Goal: Task Accomplishment & Management: Manage account settings

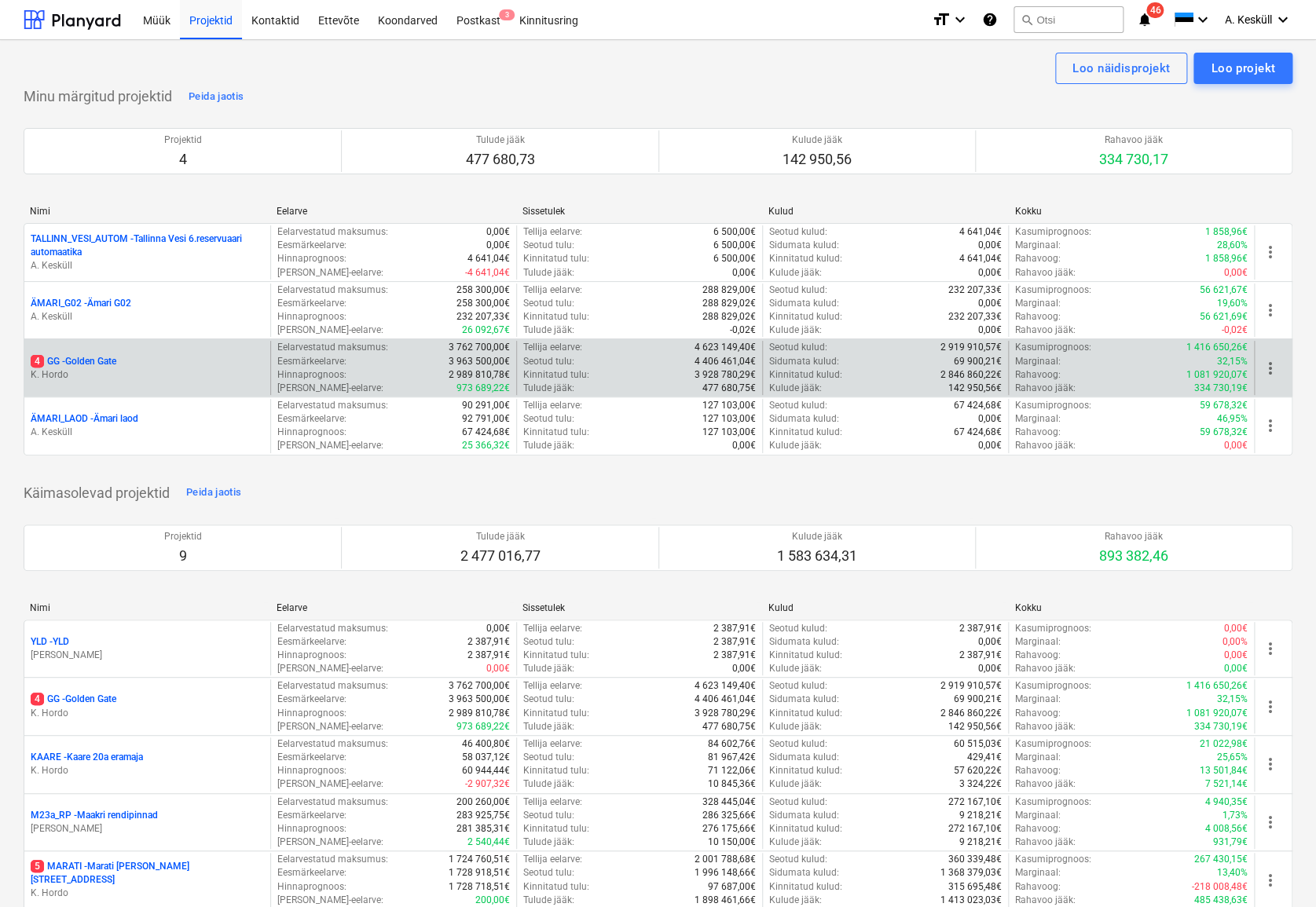
click at [109, 364] on p "4 GG - [GEOGRAPHIC_DATA]" at bounding box center [73, 362] width 85 height 13
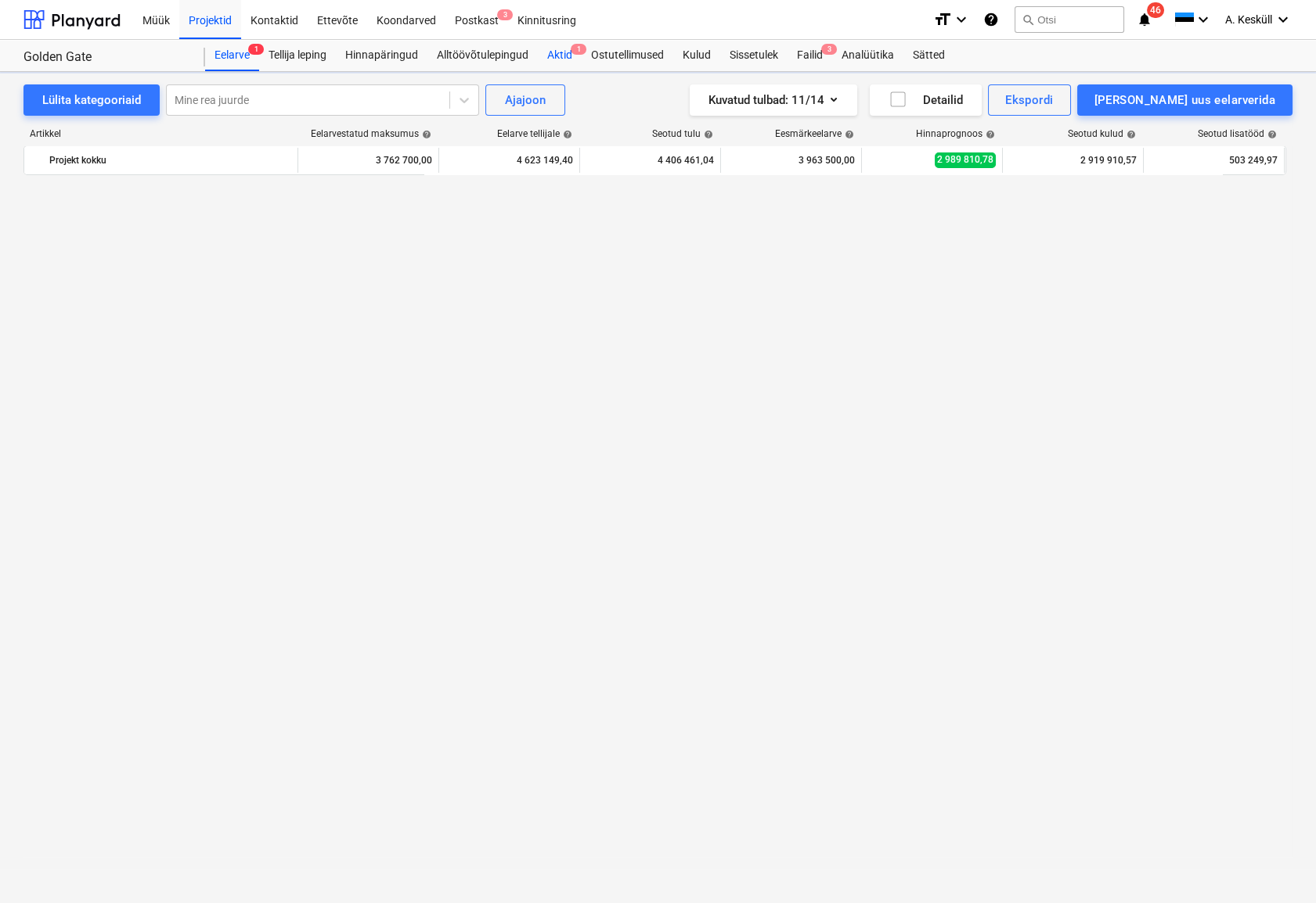
click at [562, 56] on div "Aktid 1" at bounding box center [560, 55] width 44 height 32
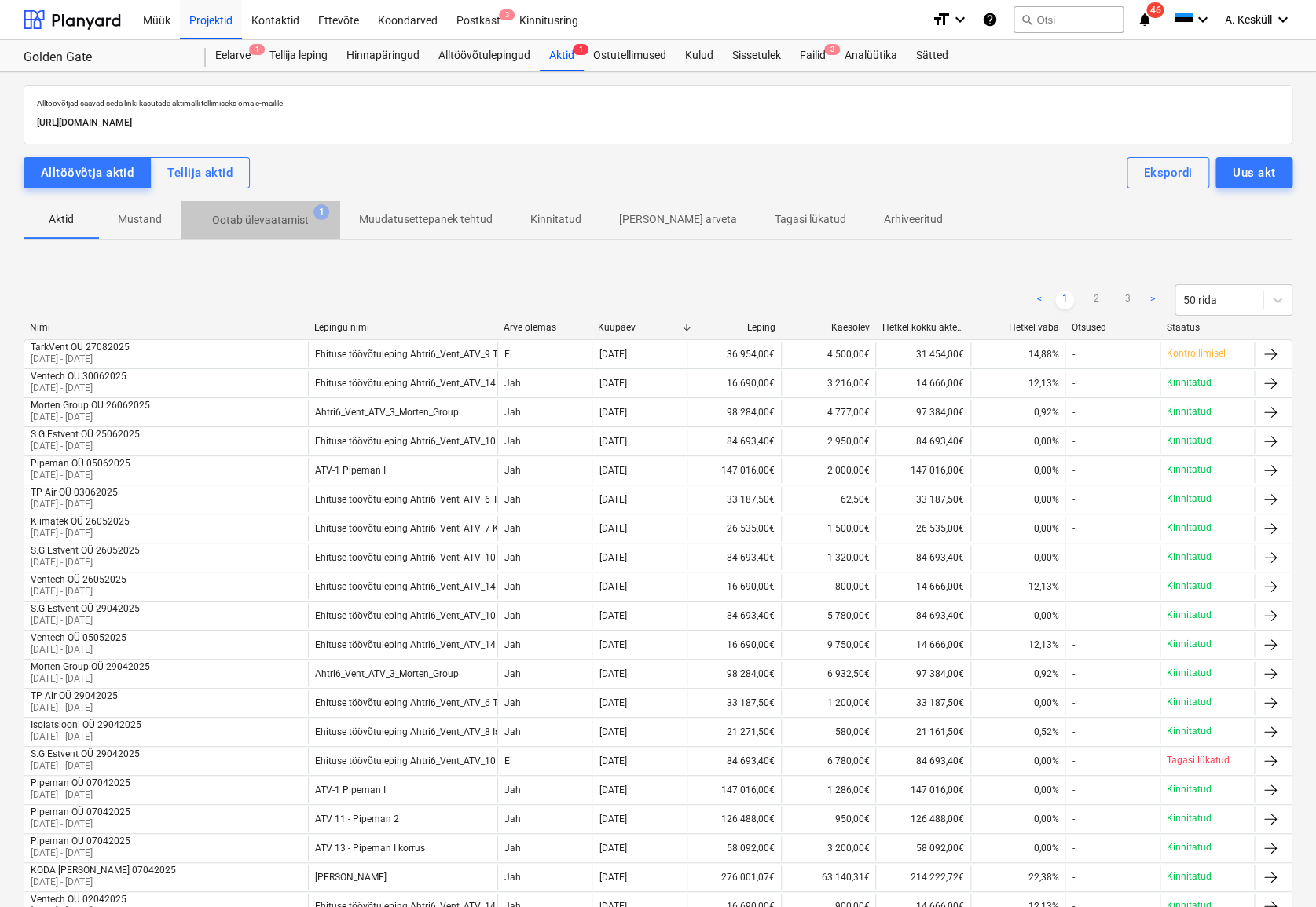
click at [296, 221] on p "Ootab ülevaatamist" at bounding box center [260, 220] width 97 height 16
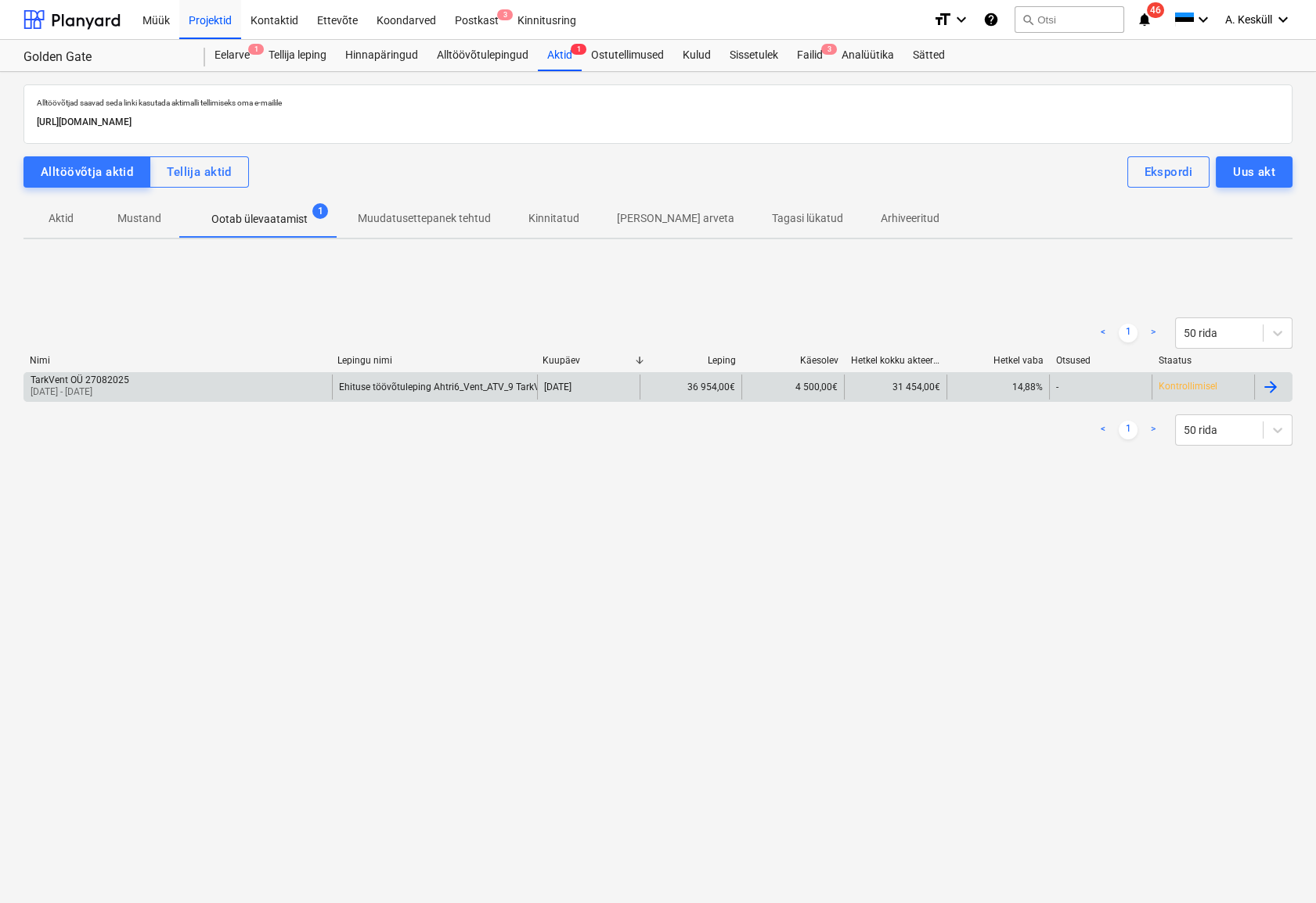
click at [129, 384] on div "TarkVent OÜ 27082025" at bounding box center [79, 380] width 99 height 11
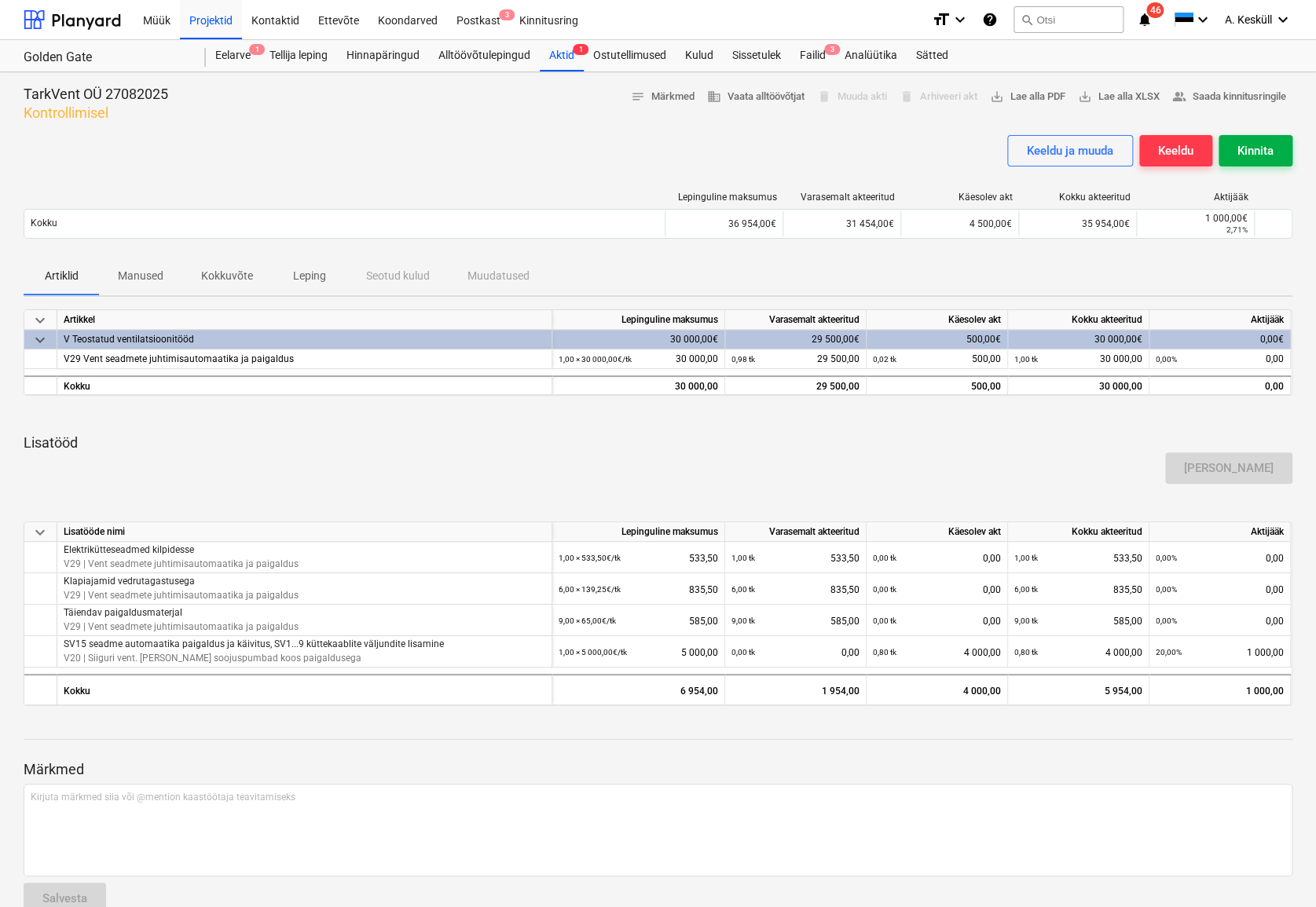
click at [1250, 153] on div "Kinnita" at bounding box center [1255, 150] width 37 height 20
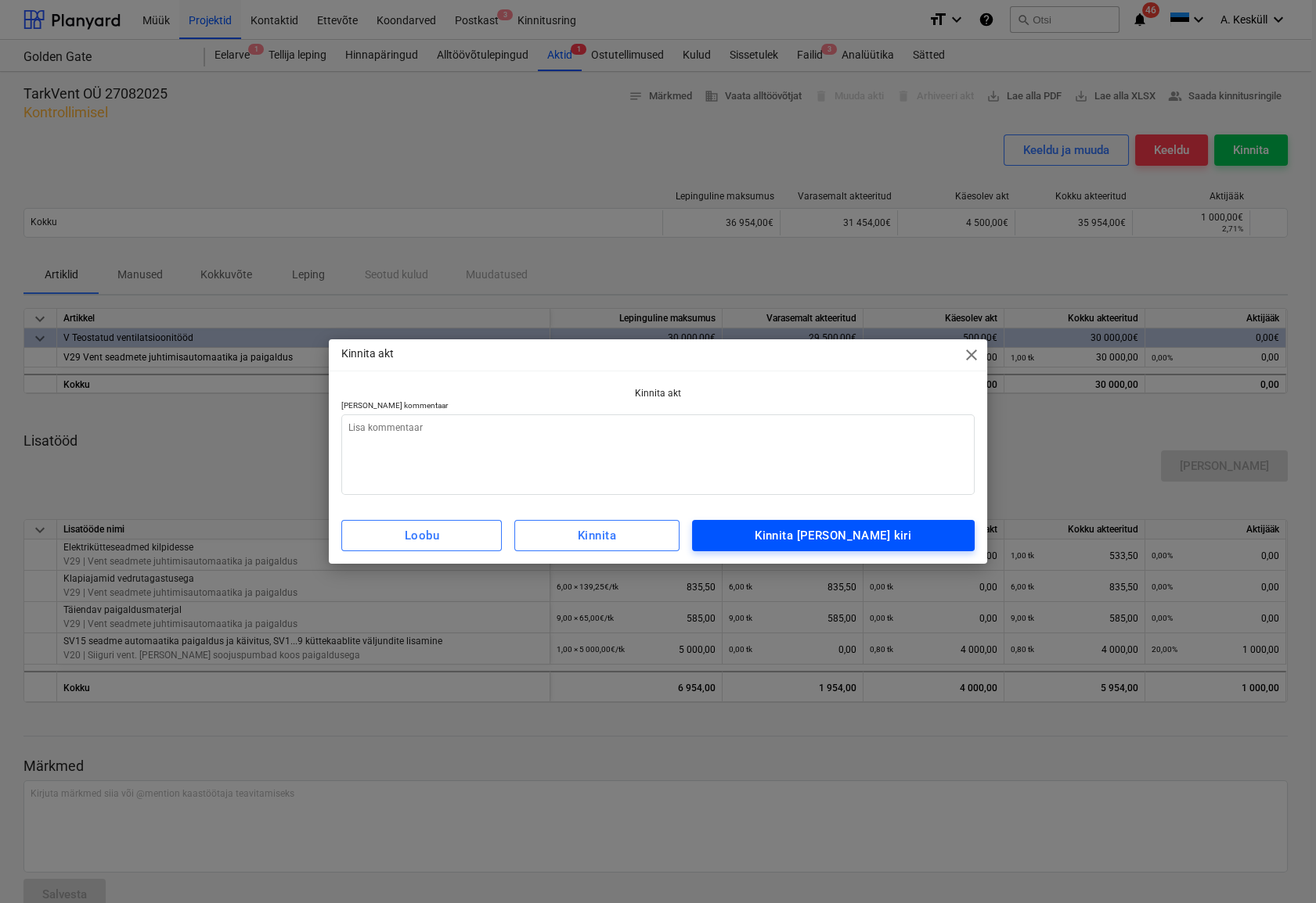
click at [845, 535] on div "Kinnita [PERSON_NAME] kiri" at bounding box center [833, 535] width 157 height 20
type textarea "x"
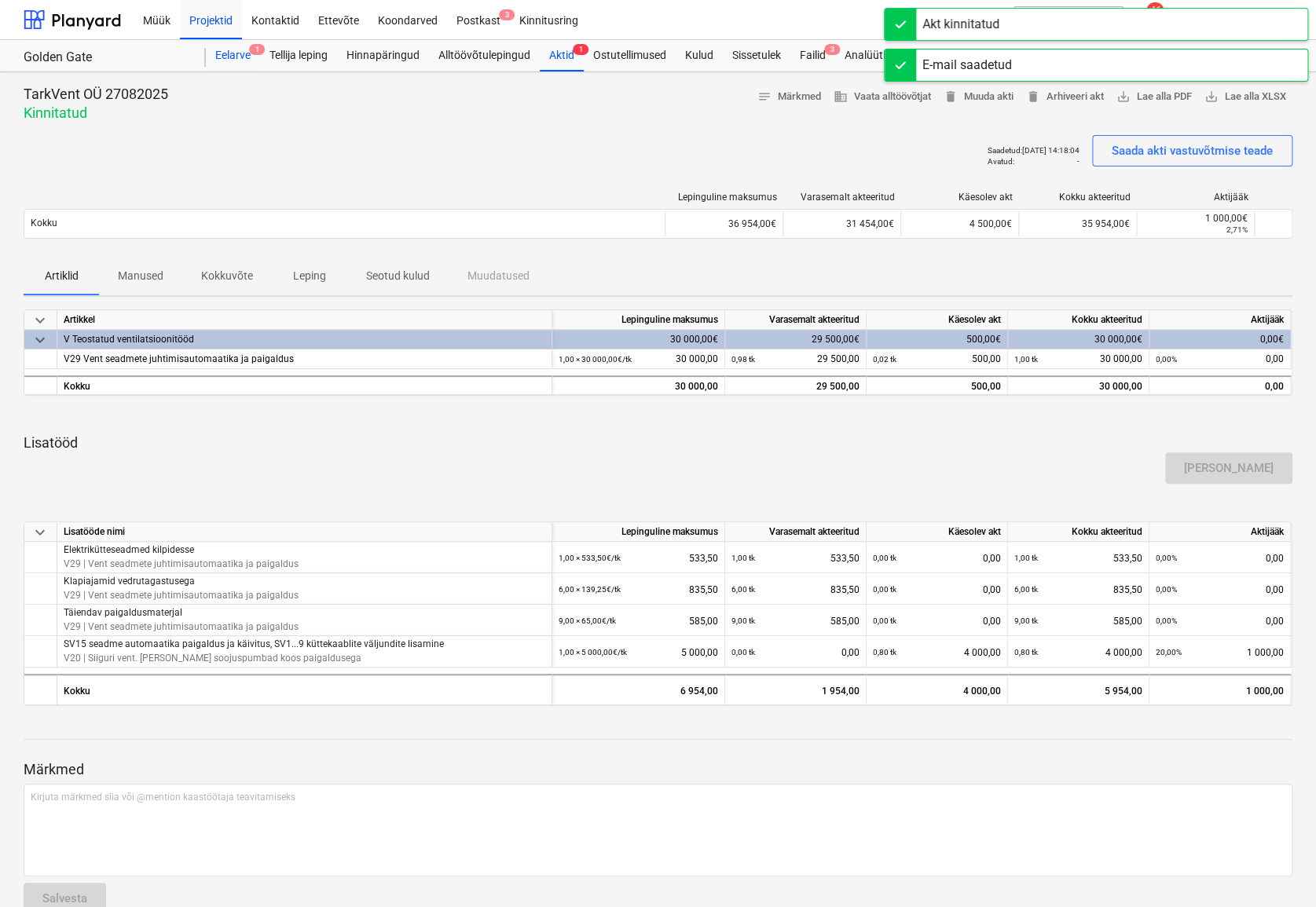
click at [236, 56] on div "Eelarve 1" at bounding box center [232, 56] width 54 height 32
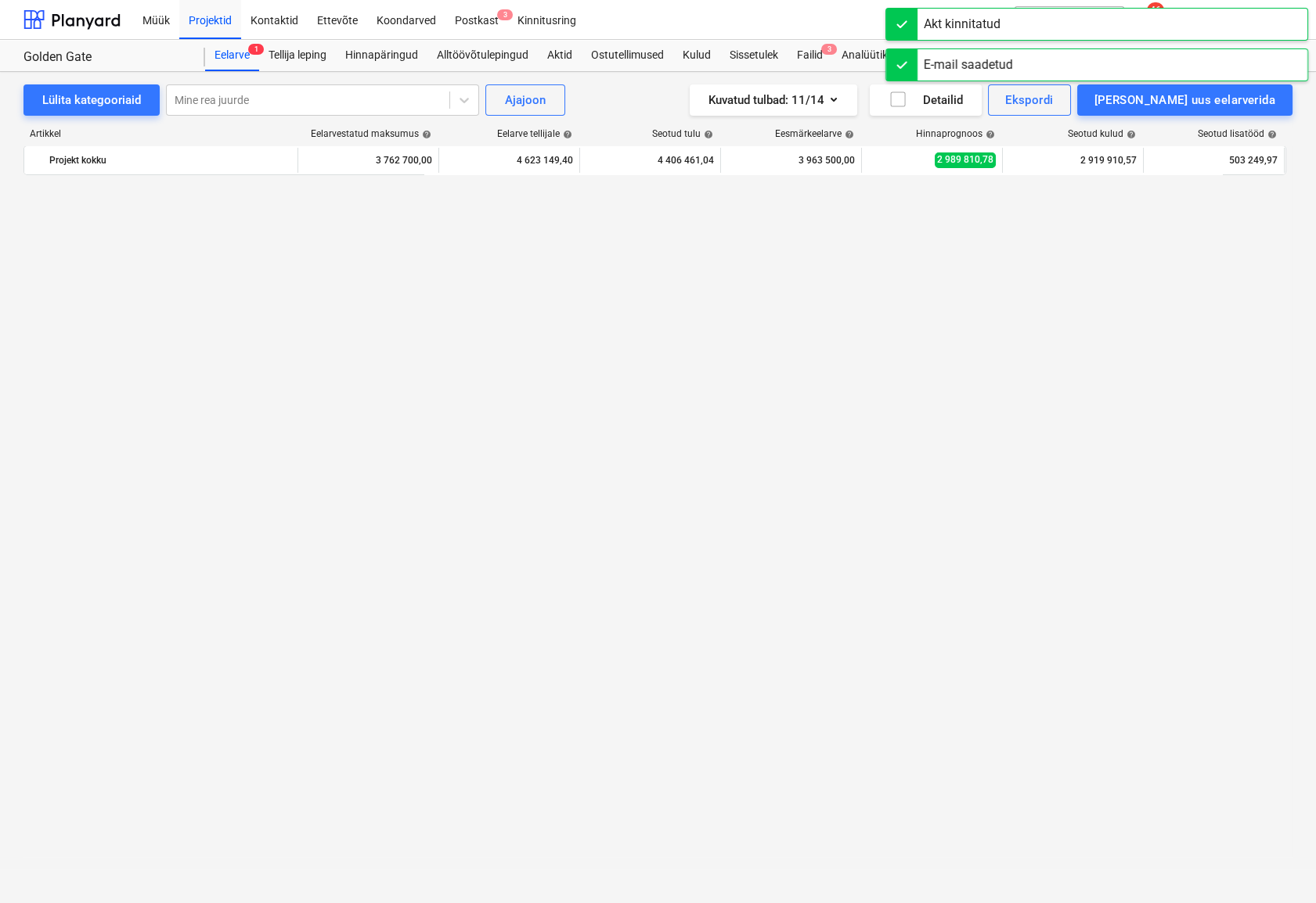
scroll to position [2519, 0]
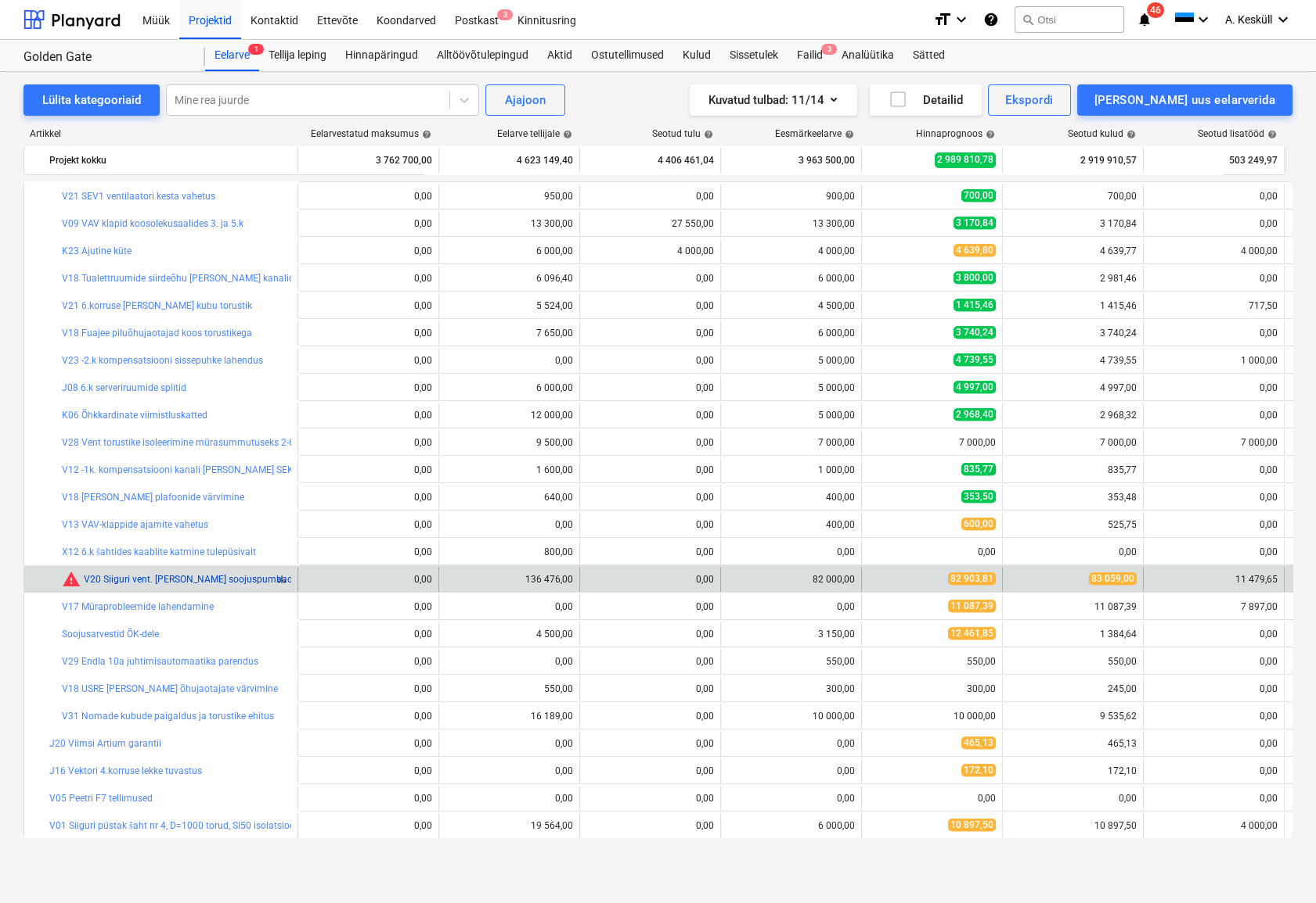
click at [223, 581] on link "V20 Siiguri vent. [PERSON_NAME] soojuspumbad koos paigaldusega" at bounding box center [229, 579] width 292 height 11
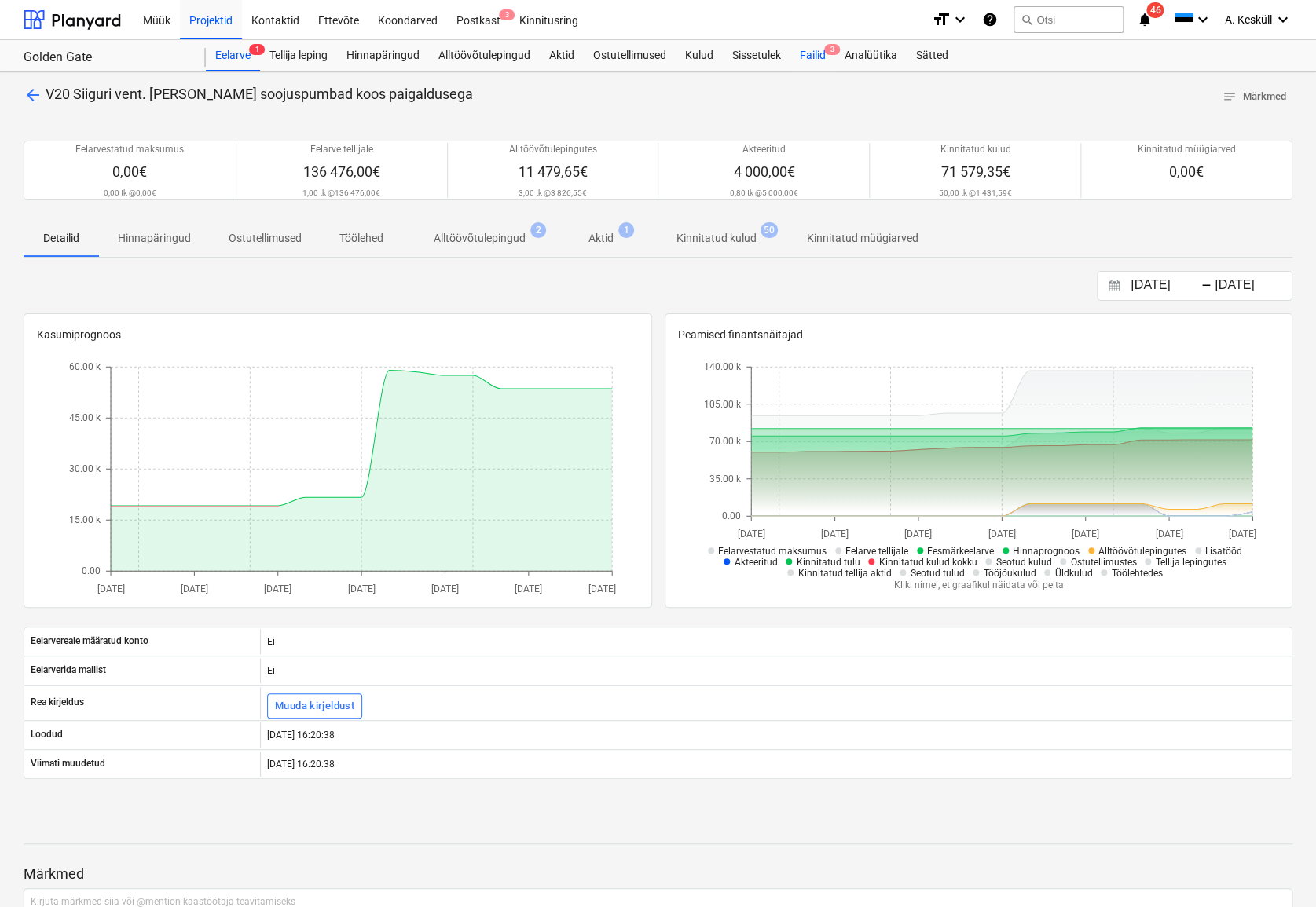
click at [820, 56] on div "Failid 3" at bounding box center [813, 56] width 45 height 32
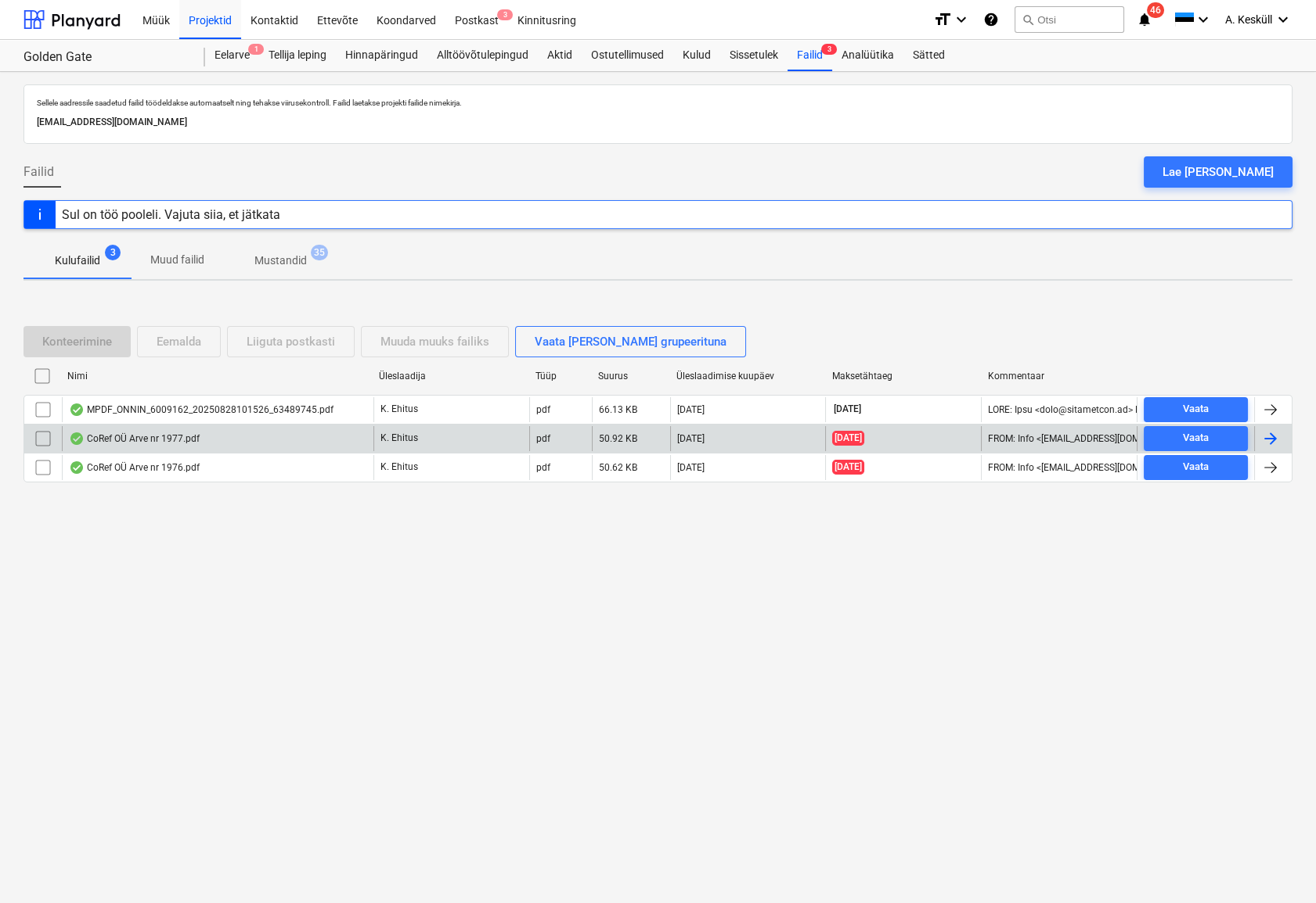
click at [157, 440] on div "CoRef OÜ Arve nr 1977.pdf" at bounding box center [134, 438] width 131 height 12
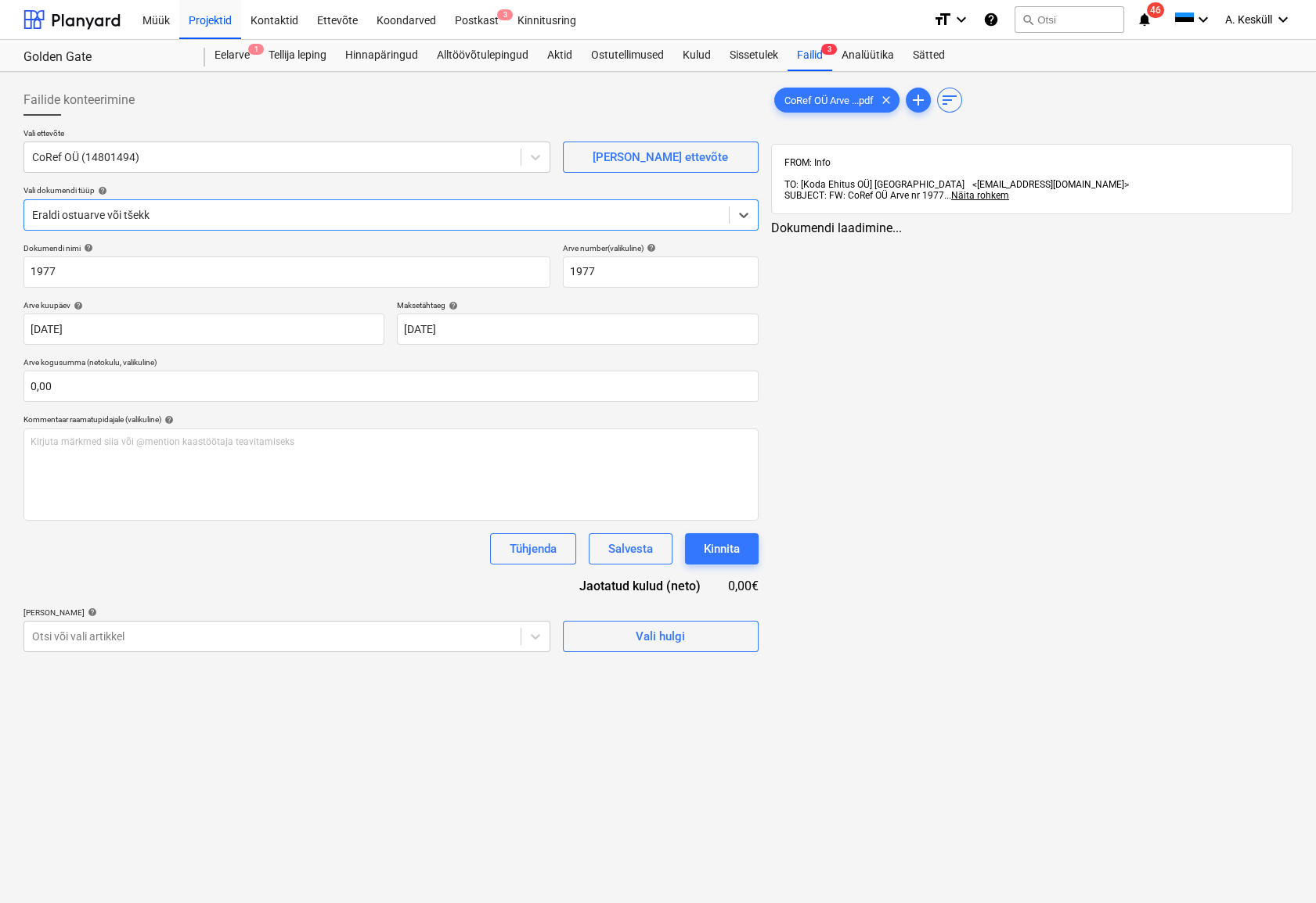
type input "1977"
type input "[DATE]"
click at [810, 57] on div "Failid 3" at bounding box center [810, 55] width 45 height 32
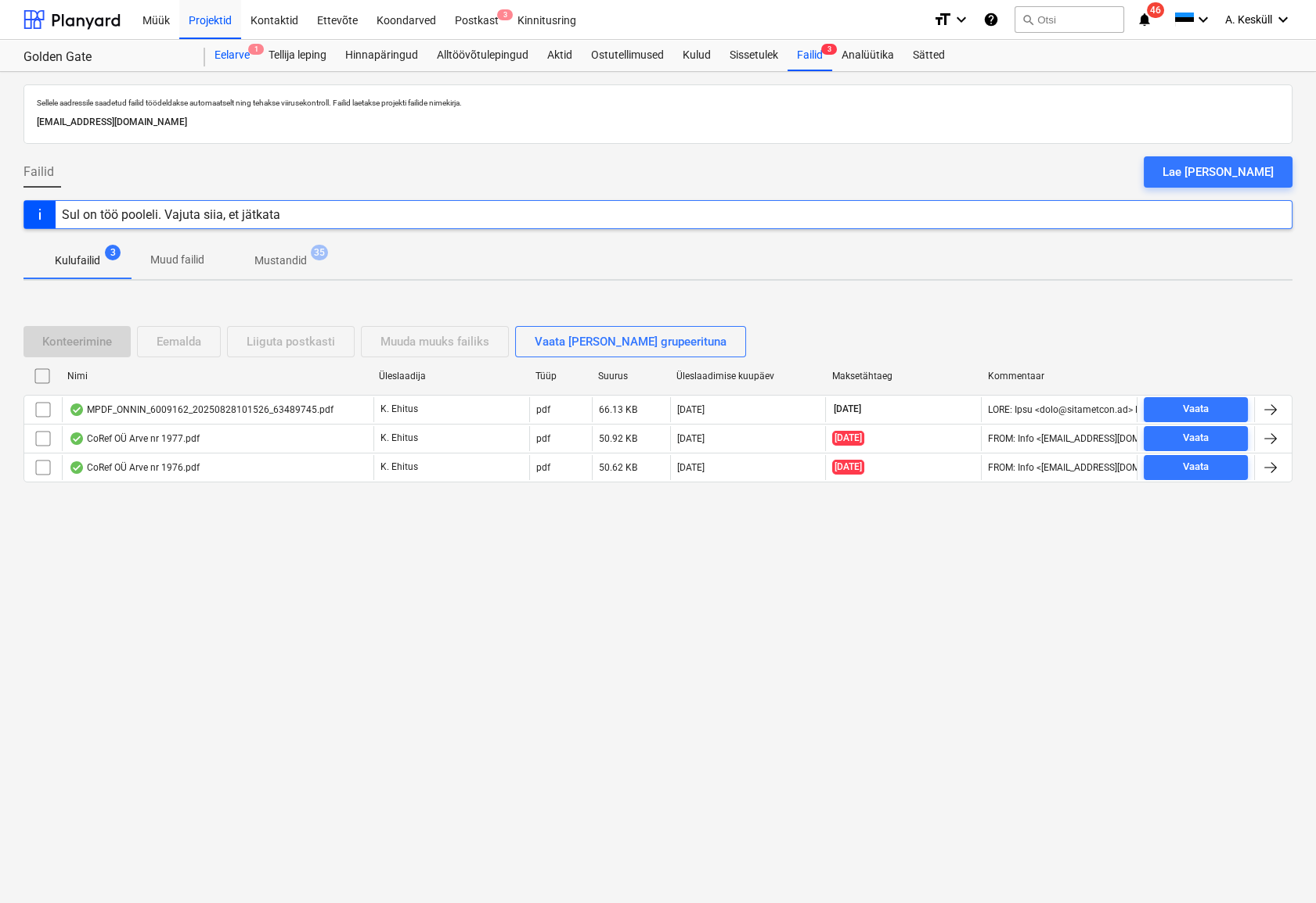
click at [232, 55] on div "Eelarve 1" at bounding box center [232, 55] width 54 height 32
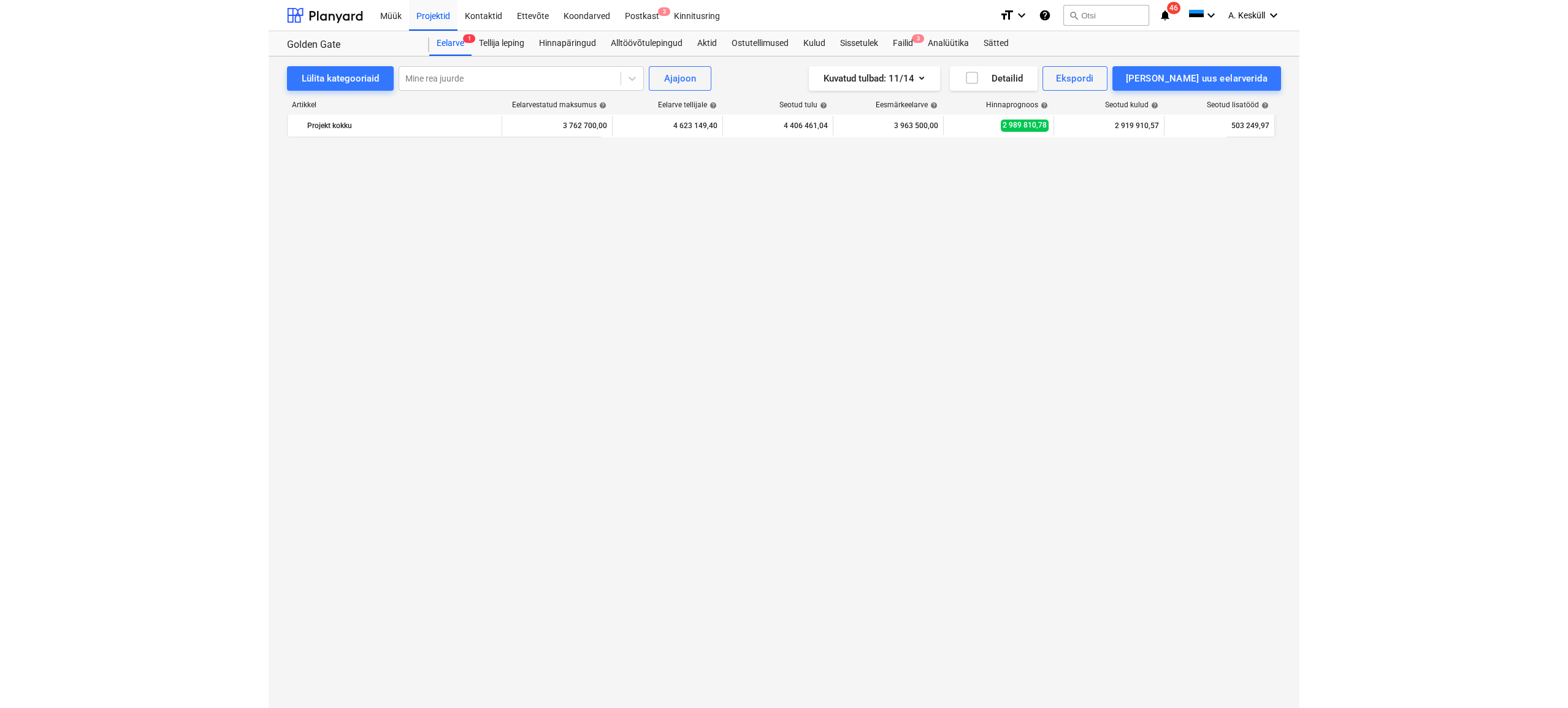
scroll to position [1975, 0]
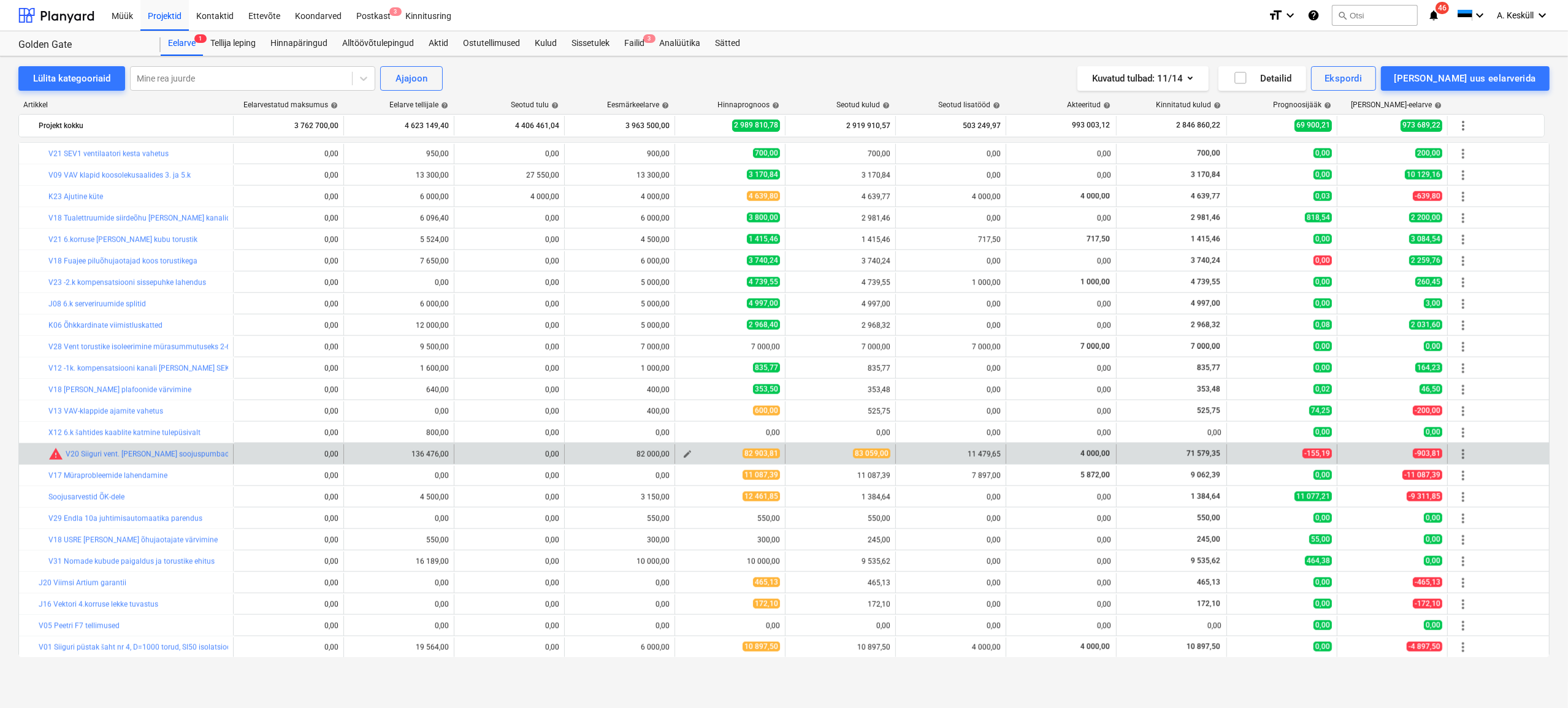
click at [685, 454] on span "edit" at bounding box center [687, 454] width 10 height 10
type textarea "x"
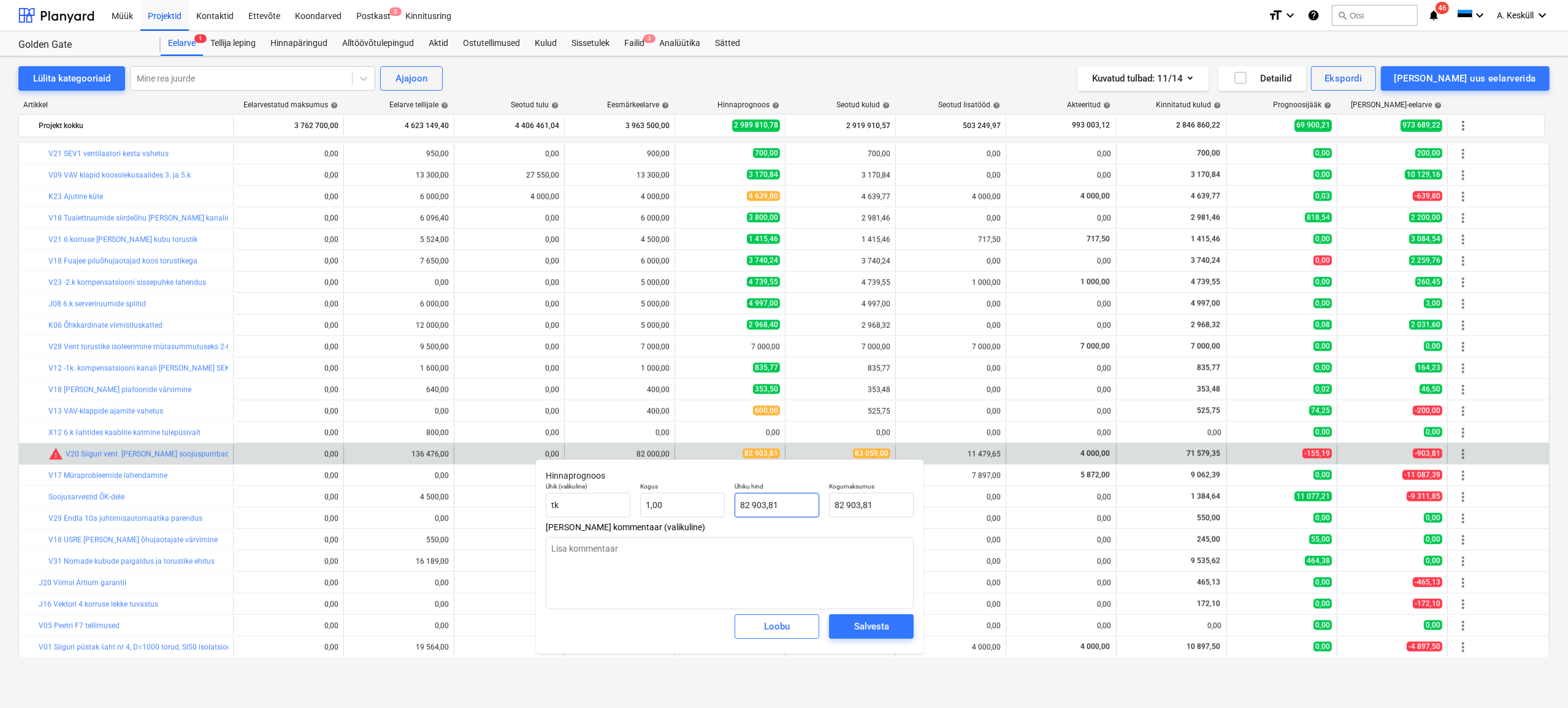
type input "82903,81"
drag, startPoint x: 780, startPoint y: 506, endPoint x: 747, endPoint y: 503, distance: 33.1
click at [747, 503] on input "82903,81" at bounding box center [777, 505] width 85 height 25
type textarea "x"
type input "83"
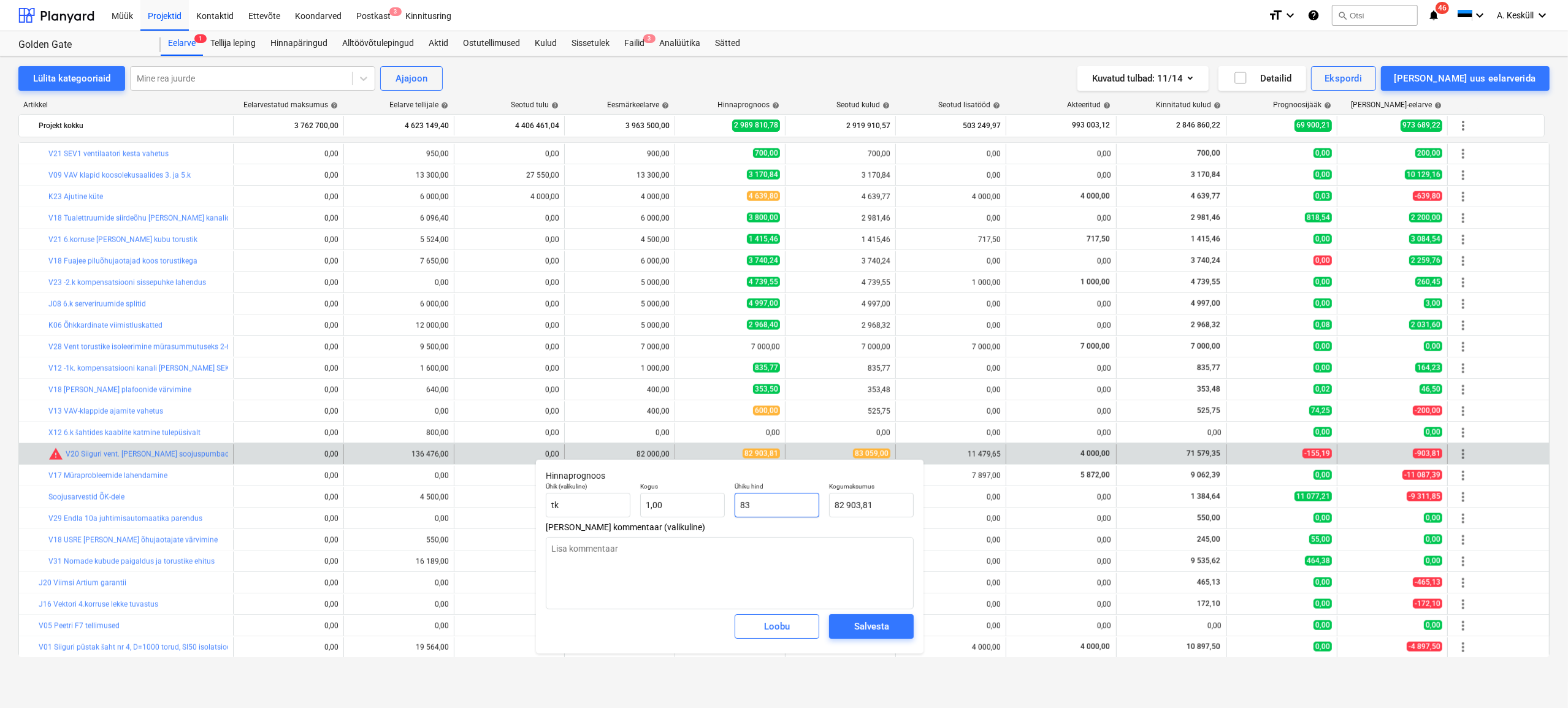
type input "83,00"
type textarea "x"
type input "830"
type input "830,00"
type textarea "x"
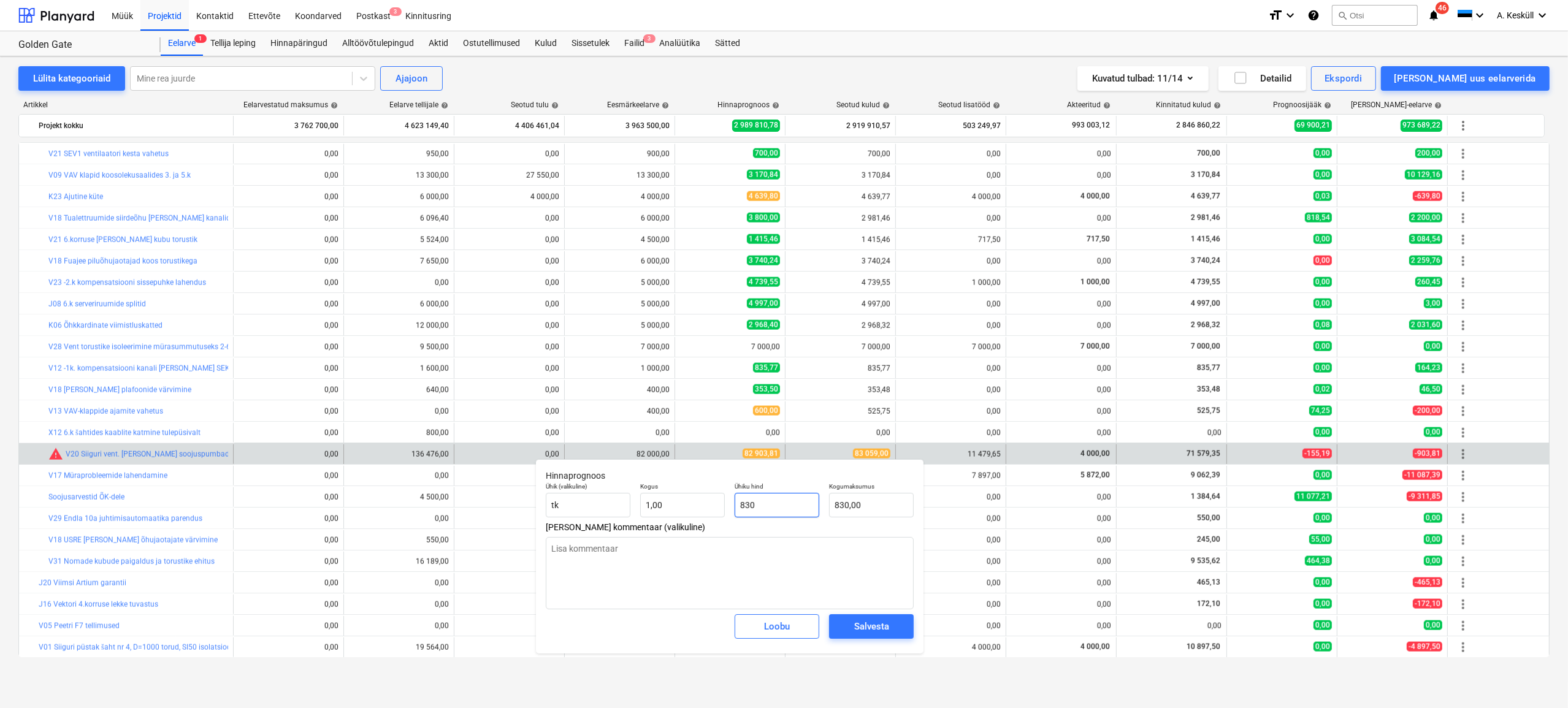
type input "8305"
type input "8 305,00"
type textarea "x"
type input "83059"
type input "83 059,00"
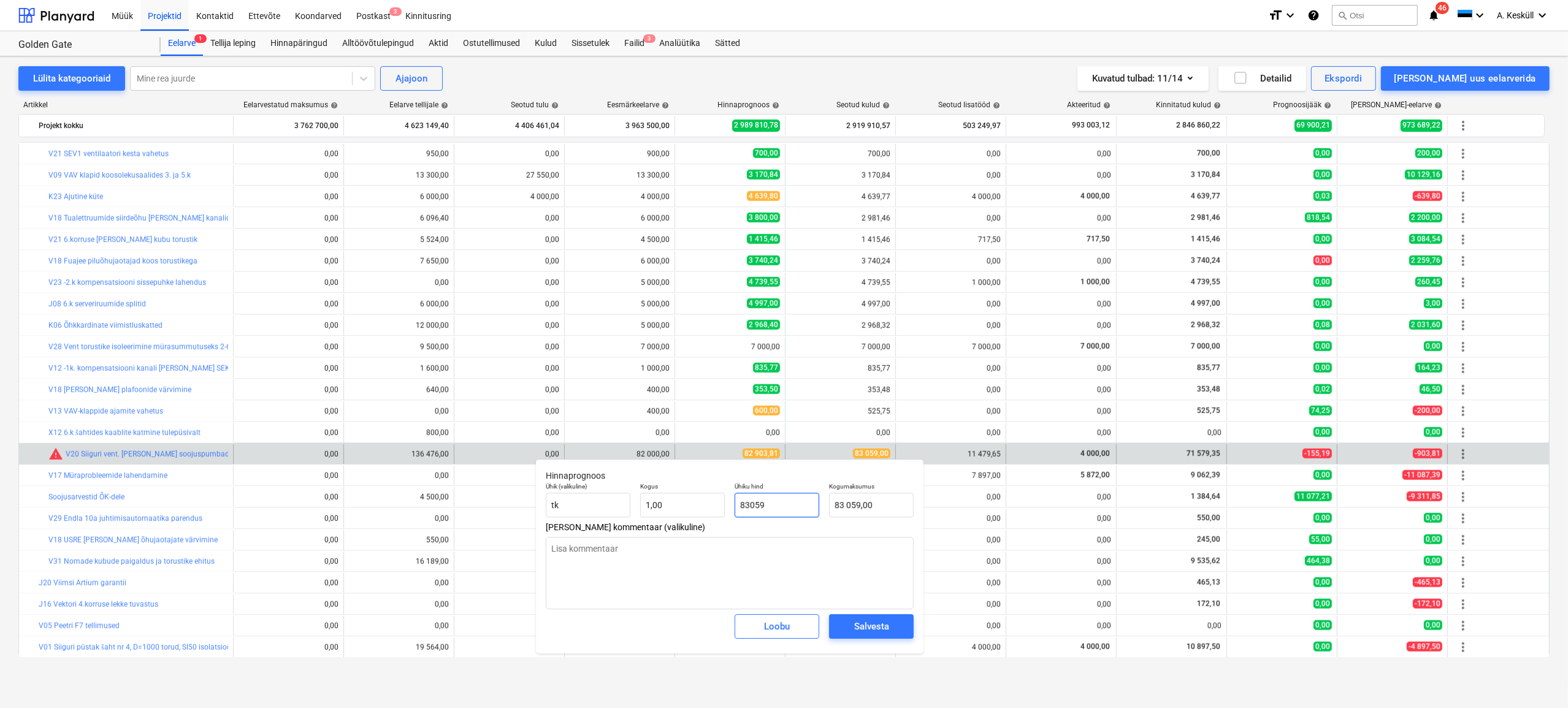
type input "83059"
type textarea "x"
type input "83 059,00"
click at [857, 626] on div "Salvesta" at bounding box center [871, 626] width 35 height 16
type textarea "x"
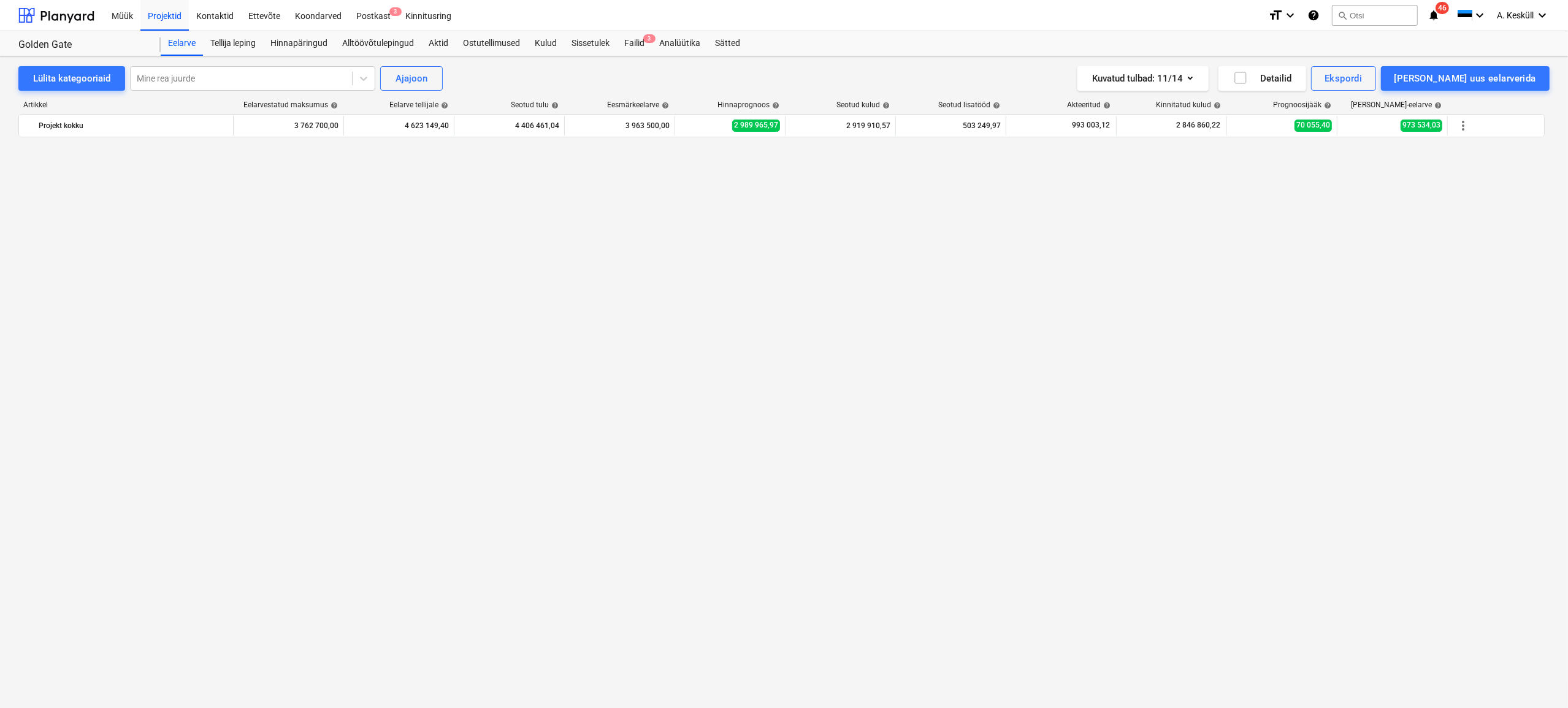
scroll to position [692, 0]
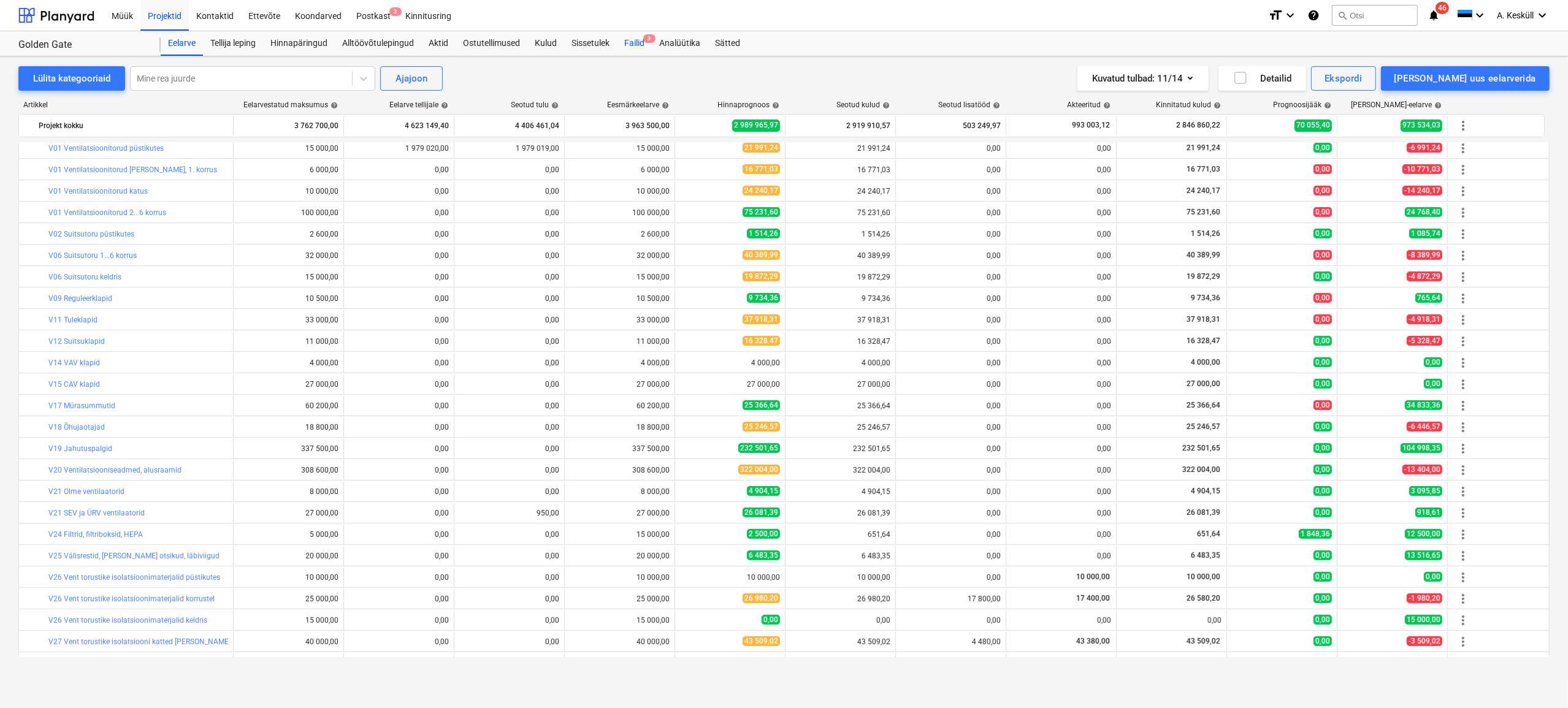
click at [632, 45] on div "Failid 3" at bounding box center [634, 44] width 35 height 25
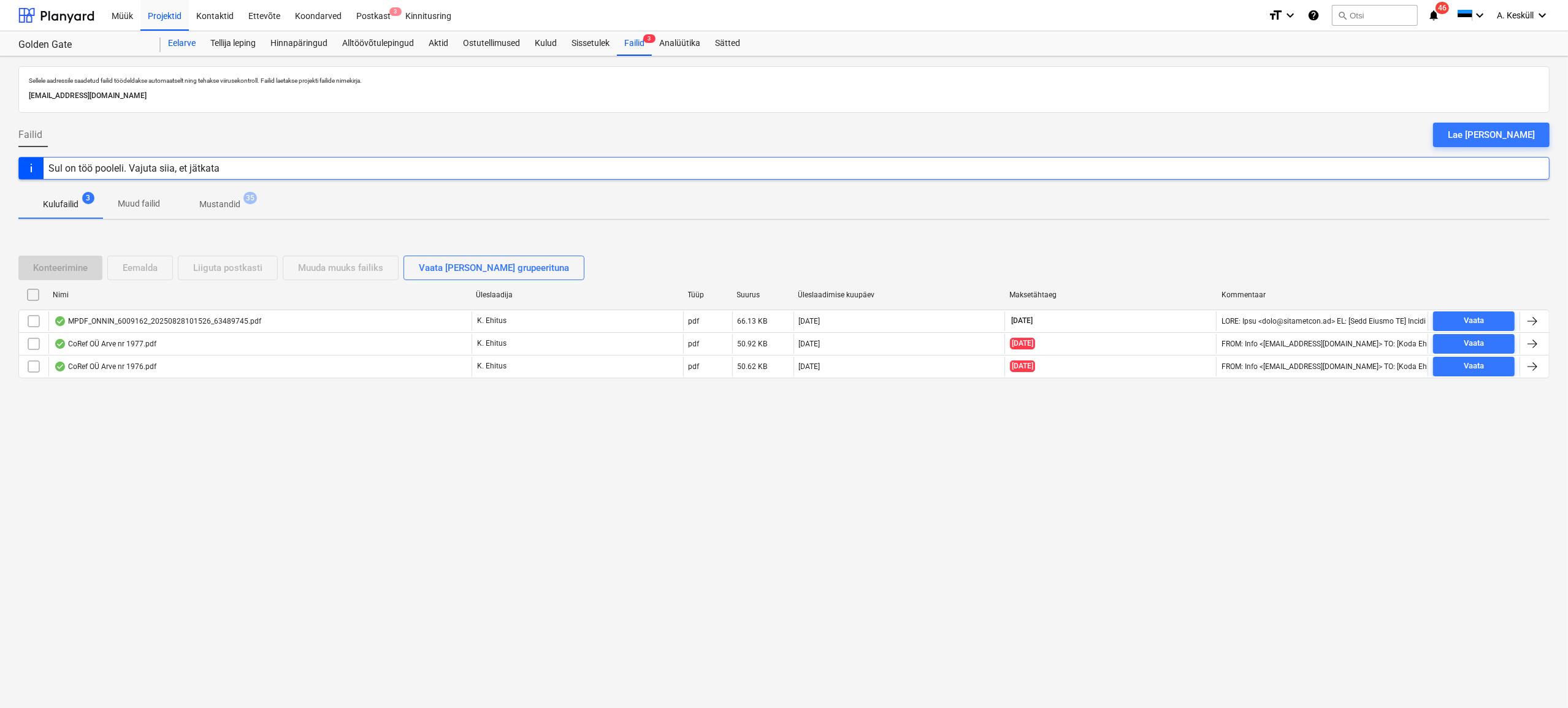
click at [182, 42] on div "Eelarve" at bounding box center [181, 44] width 42 height 25
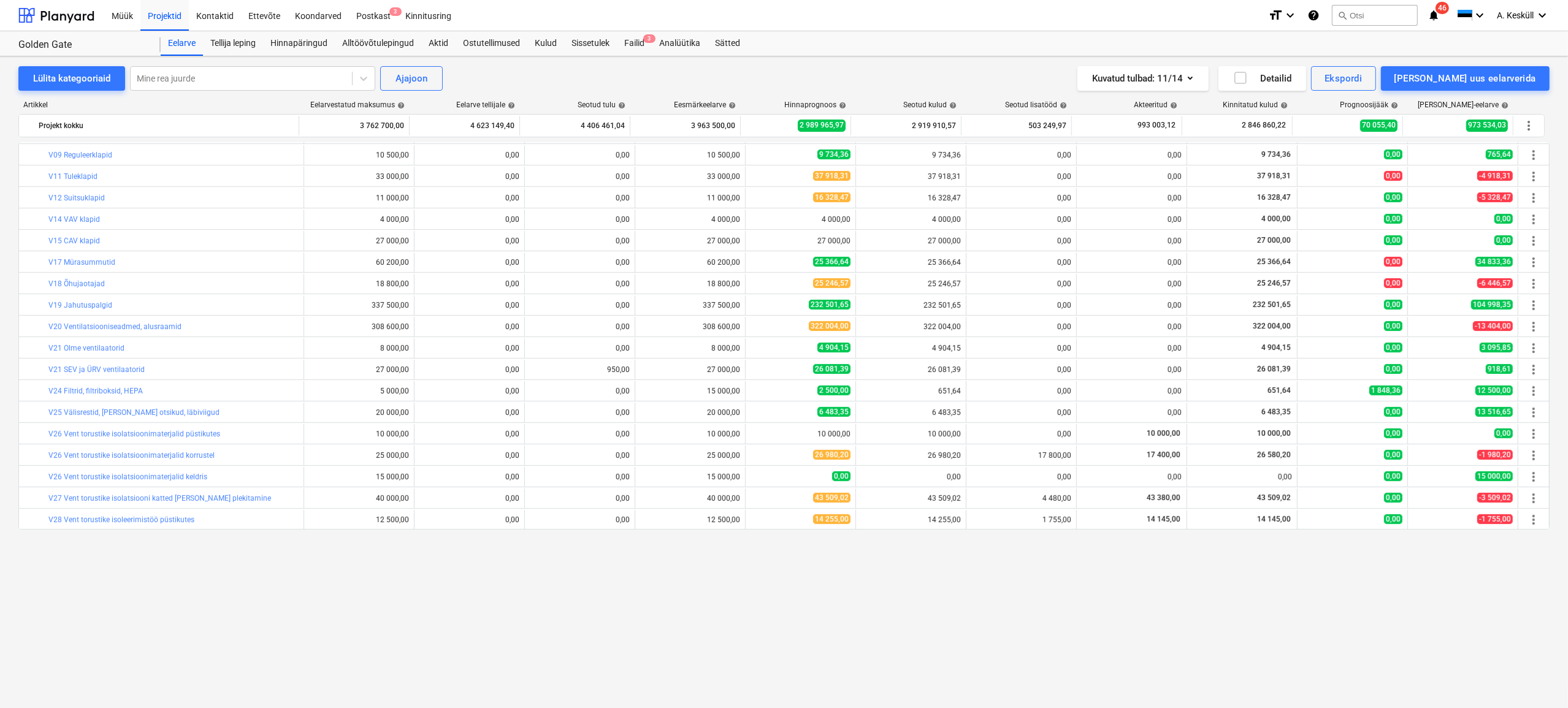
scroll to position [668, 0]
